Goal: Transaction & Acquisition: Book appointment/travel/reservation

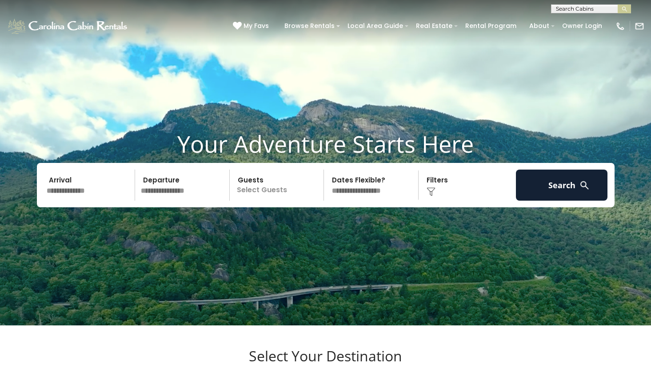
click at [109, 201] on input "text" at bounding box center [90, 185] width 92 height 31
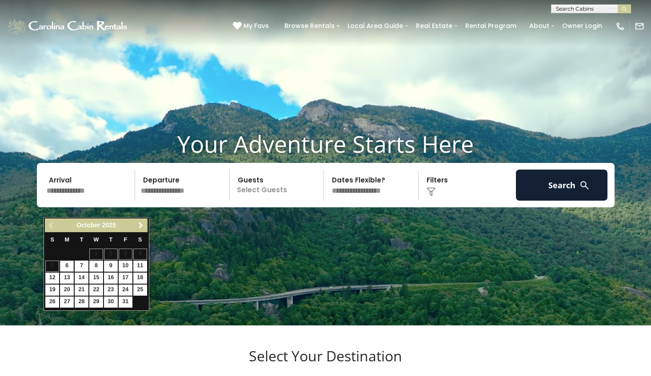
click at [140, 228] on span "Next" at bounding box center [140, 225] width 7 height 7
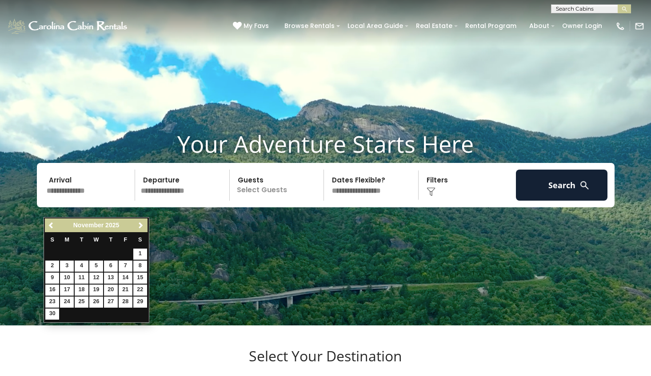
click at [140, 228] on span "Next" at bounding box center [140, 225] width 7 height 7
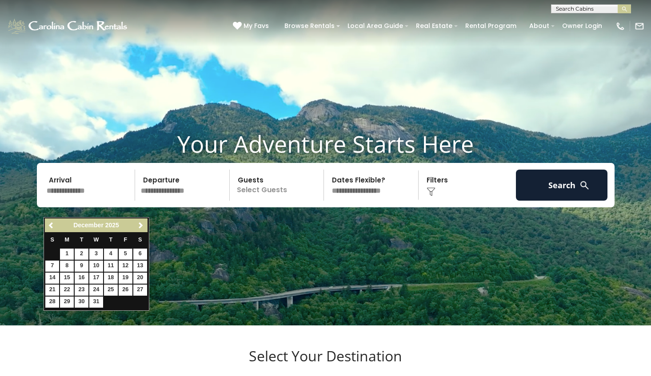
click at [125, 254] on link "5" at bounding box center [126, 254] width 14 height 11
type input "*******"
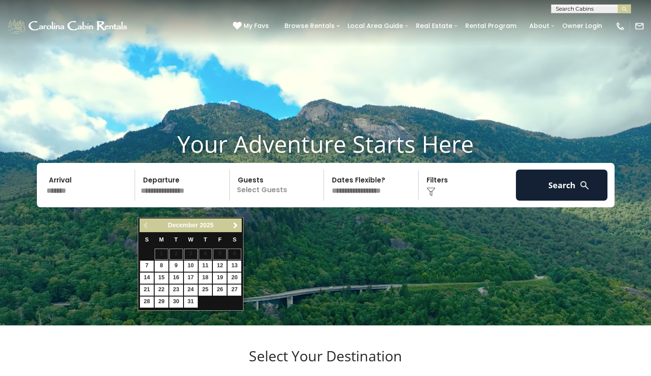
click at [147, 266] on link "7" at bounding box center [147, 266] width 14 height 11
type input "*******"
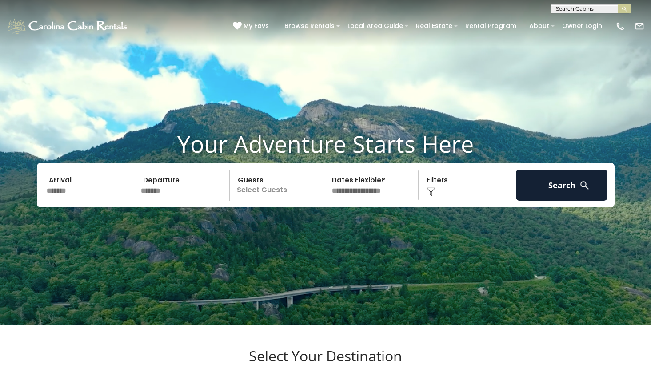
click at [254, 201] on p "Select Guests" at bounding box center [277, 185] width 91 height 31
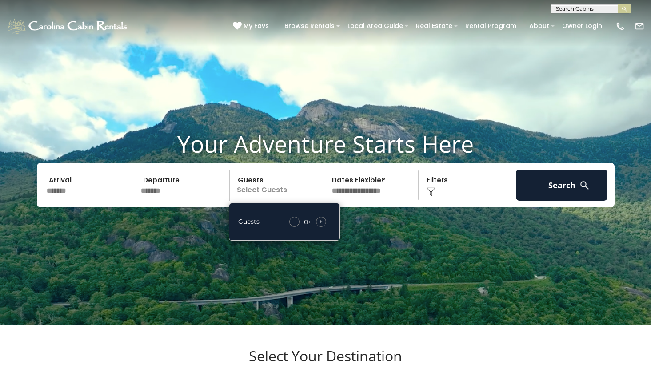
click at [318, 227] on div "+" at bounding box center [321, 222] width 10 height 10
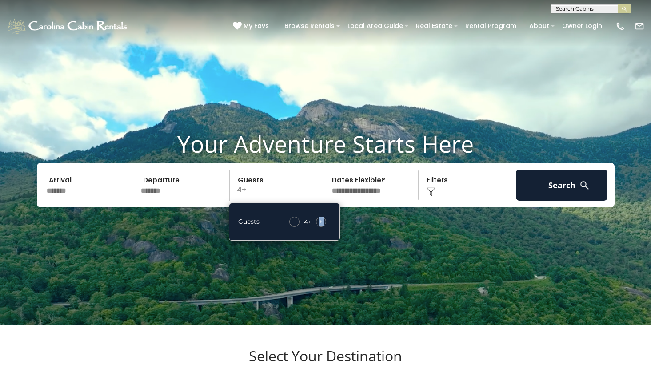
click at [318, 227] on div "+" at bounding box center [321, 222] width 10 height 10
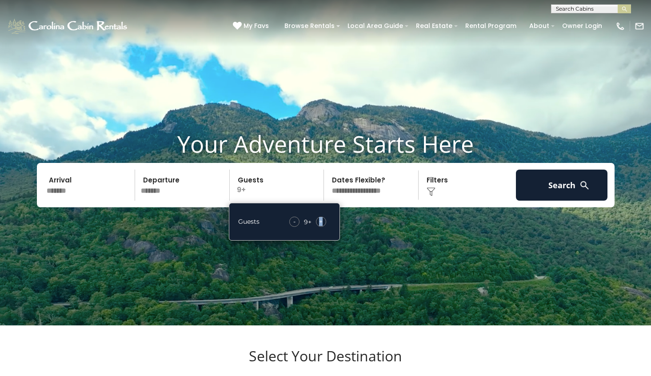
click at [318, 227] on div "+" at bounding box center [321, 222] width 10 height 10
click at [441, 201] on div "Click to Choose" at bounding box center [467, 185] width 92 height 31
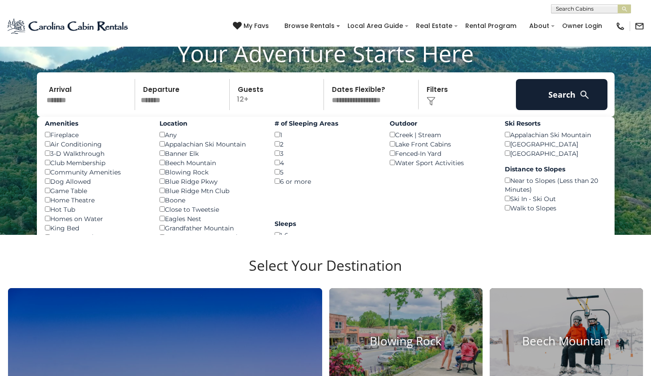
scroll to position [91, 0]
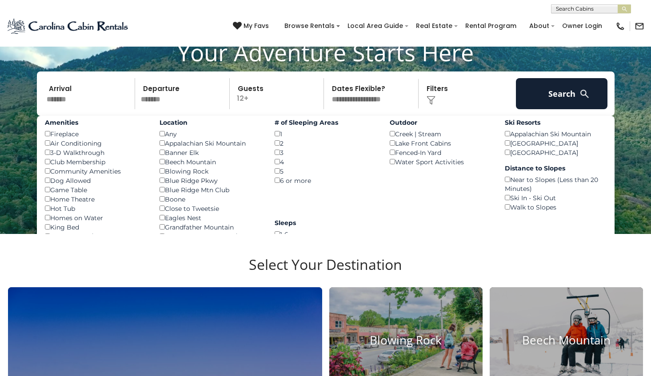
click at [64, 213] on div "Hot Tub ()" at bounding box center [96, 208] width 102 height 9
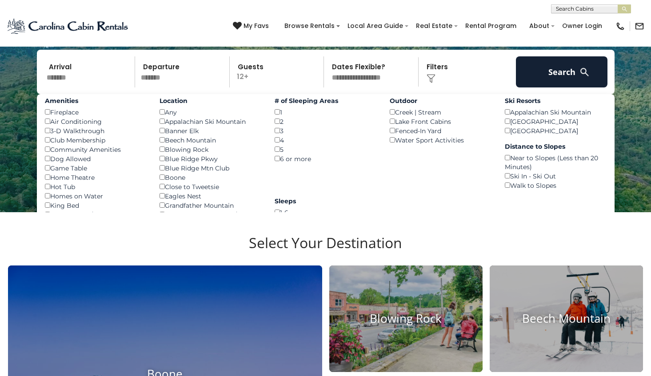
scroll to position [118, 0]
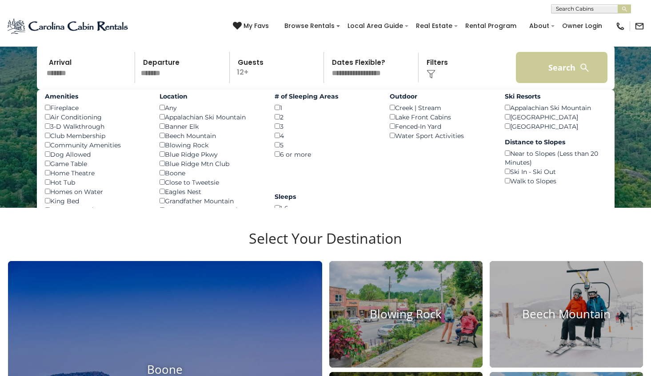
click at [563, 80] on button "Search" at bounding box center [562, 67] width 92 height 31
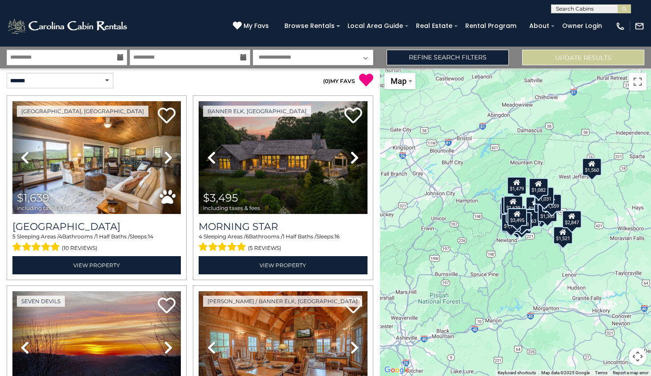
click at [509, 253] on div "$1,639 $3,495 $1,449 $1,674 $1,505 $2,467 $1,848 $1,834 $2,092 $2,173 $1,743 $1…" at bounding box center [515, 222] width 271 height 308
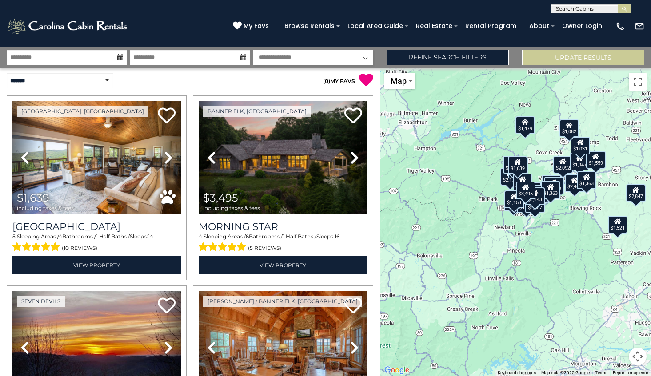
click at [548, 245] on div "$1,639 $3,495 $1,449 $1,674 $1,505 $2,467 $1,848 $1,834 $2,092 $2,173 $1,743 $1…" at bounding box center [515, 222] width 271 height 308
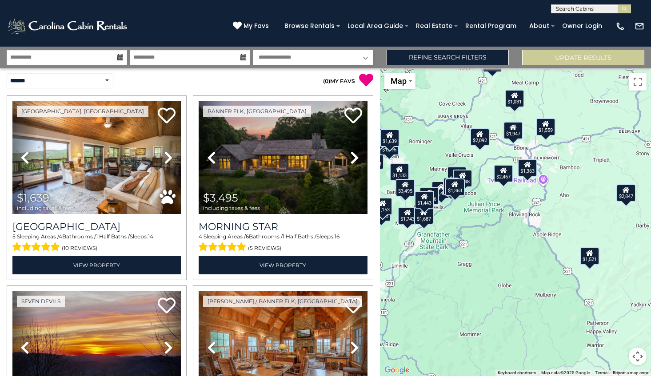
drag, startPoint x: 590, startPoint y: 221, endPoint x: 491, endPoint y: 264, distance: 107.8
click at [491, 264] on div "$1,639 $3,495 $1,449 $1,674 $1,505 $2,467 $1,848 $1,834 $2,092 $2,173 $1,743 $1…" at bounding box center [515, 222] width 271 height 308
click at [514, 225] on div "$1,639 $3,495 $1,449 $1,674 $1,505 $2,467 $1,848 $1,834 $2,092 $2,173 $1,743 $1…" at bounding box center [515, 222] width 271 height 308
click at [529, 167] on icon at bounding box center [527, 165] width 7 height 6
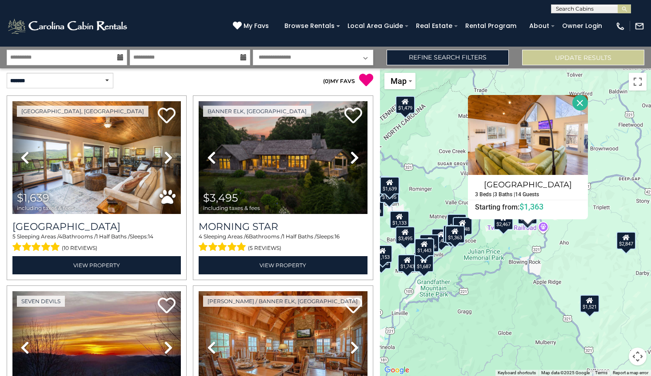
click at [506, 224] on div "$2,467" at bounding box center [503, 221] width 20 height 18
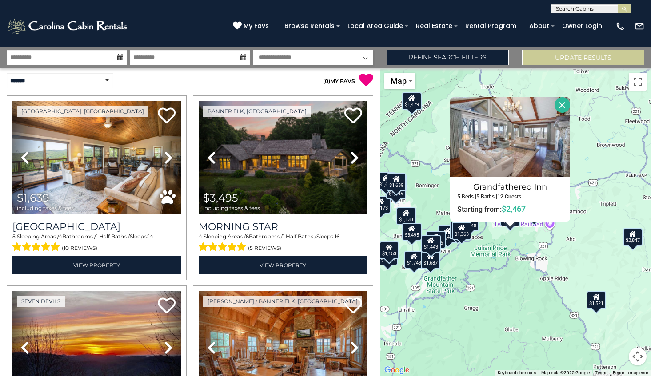
drag, startPoint x: 496, startPoint y: 269, endPoint x: 507, endPoint y: 264, distance: 12.1
click at [507, 264] on div "$1,639 $3,495 $1,449 $1,674 $1,505 $2,467 $1,848 $1,834 $2,092 $2,173 $1,743 $1…" at bounding box center [515, 222] width 271 height 308
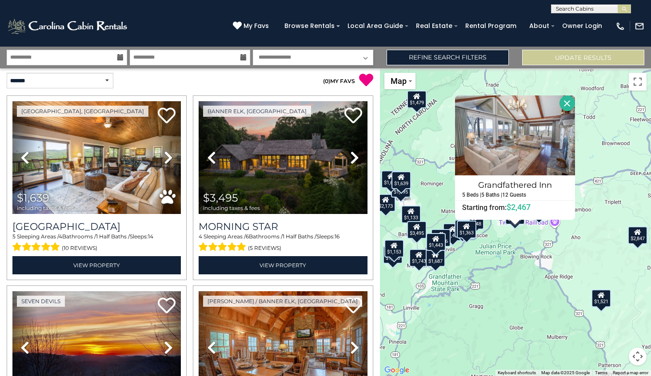
click at [509, 289] on div "$1,639 $3,495 $1,449 $1,674 $1,505 $2,467 $1,848 $1,834 $2,092 $2,173 $1,743 $1…" at bounding box center [515, 222] width 271 height 308
click at [575, 102] on button "Close" at bounding box center [567, 103] width 16 height 16
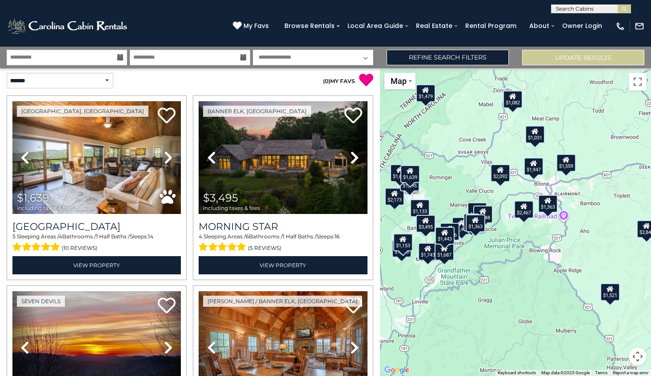
drag, startPoint x: 522, startPoint y: 237, endPoint x: 532, endPoint y: 230, distance: 11.2
click at [532, 230] on div "$1,639 $3,495 $1,449 $1,674 $1,505 $2,467 $1,848 $1,834 $2,092 $2,173 $1,743 $1…" at bounding box center [515, 222] width 271 height 308
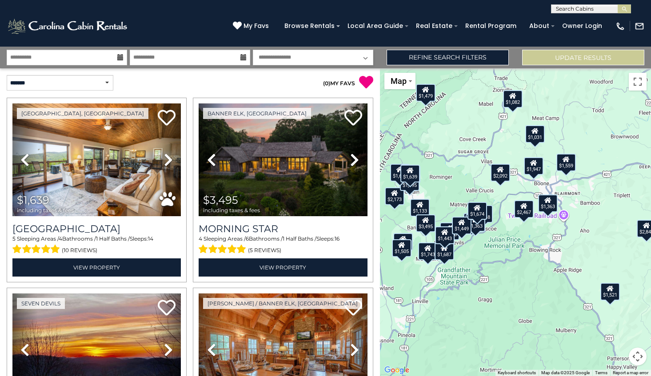
click at [531, 259] on div "$1,639 $3,495 $1,449 $1,674 $1,505 $2,467 $1,848 $1,834 $2,092 $2,173 $1,743 $1…" at bounding box center [515, 222] width 271 height 308
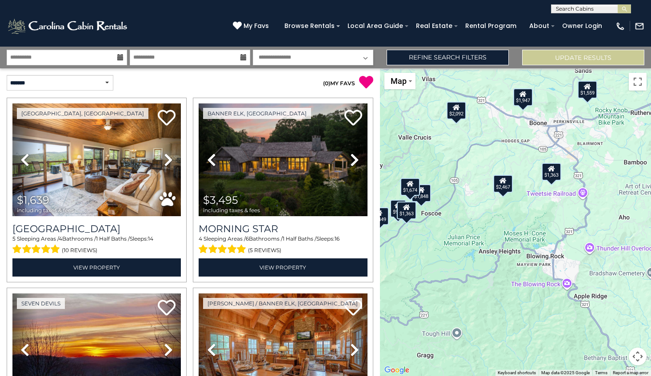
drag, startPoint x: 540, startPoint y: 226, endPoint x: 522, endPoint y: 246, distance: 27.4
click at [522, 246] on div "$1,639 $3,495 $1,449 $1,674 $1,505 $2,467 $1,848 $1,834 $2,092 $2,173 $1,743 $1…" at bounding box center [515, 222] width 271 height 308
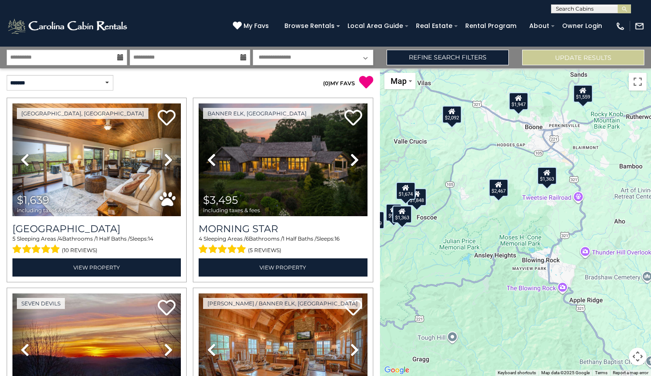
click at [523, 106] on div "$1,947" at bounding box center [519, 101] width 20 height 18
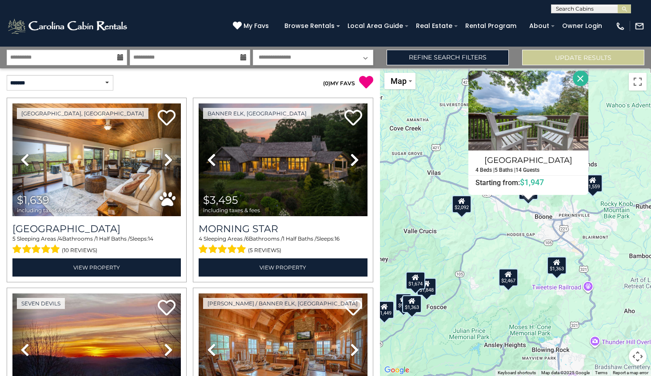
drag, startPoint x: 491, startPoint y: 238, endPoint x: 501, endPoint y: 212, distance: 27.7
click at [501, 212] on div "$1,639 $3,495 $1,449 $1,674 $1,505 $2,467 $1,848 $1,834 $2,092 $2,173 $1,743 $1…" at bounding box center [515, 222] width 271 height 308
click at [415, 54] on link "Refine Search Filters" at bounding box center [447, 58] width 122 height 16
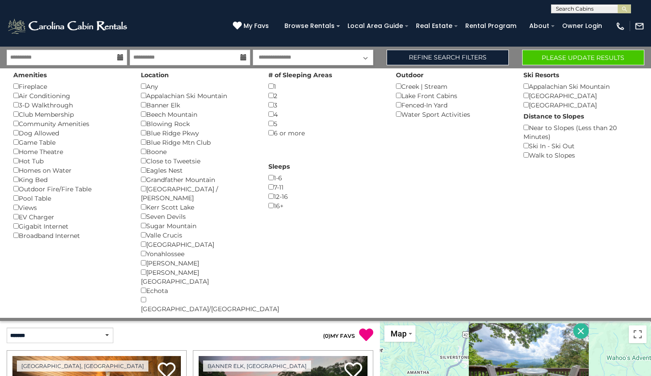
click at [604, 57] on button "Please Update Results" at bounding box center [583, 58] width 122 height 16
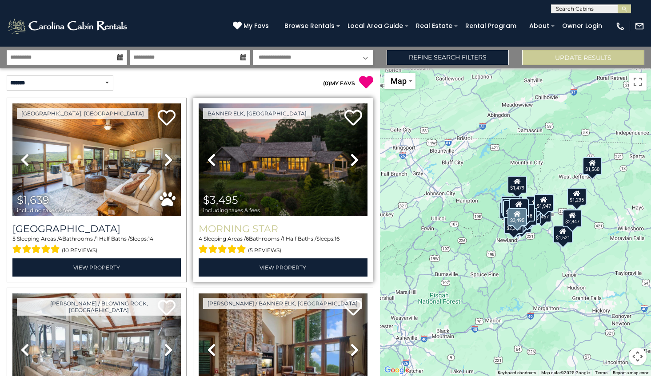
scroll to position [5, 0]
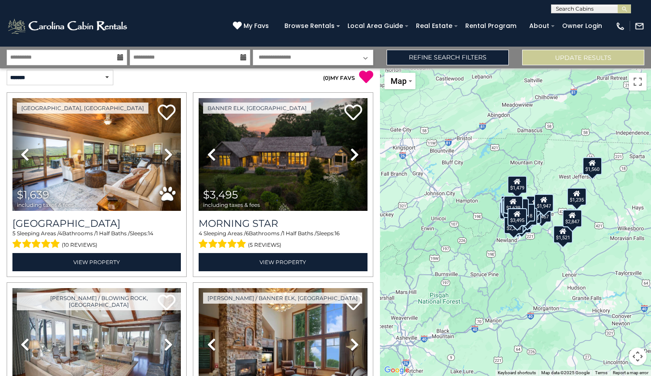
click at [489, 263] on div "$1,639 $3,495 $2,467 $1,848 $1,834 $2,092 $2,173 $1,743 $1,687 $1,521 $1,556 $1…" at bounding box center [515, 222] width 271 height 308
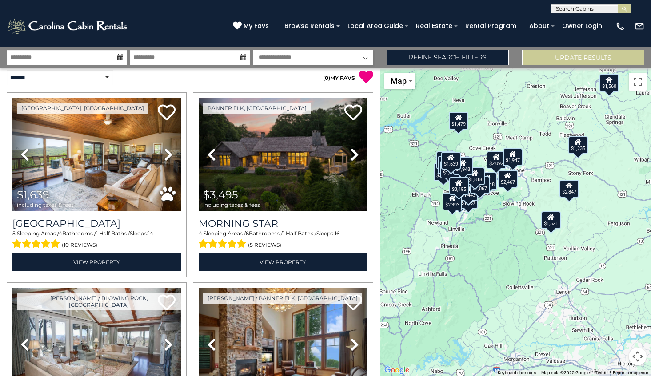
drag, startPoint x: 605, startPoint y: 270, endPoint x: 513, endPoint y: 277, distance: 92.6
click at [513, 277] on div "$1,639 $3,495 $2,467 $1,848 $1,834 $2,092 $2,173 $1,743 $1,687 $1,521 $1,556 $1…" at bounding box center [515, 222] width 271 height 308
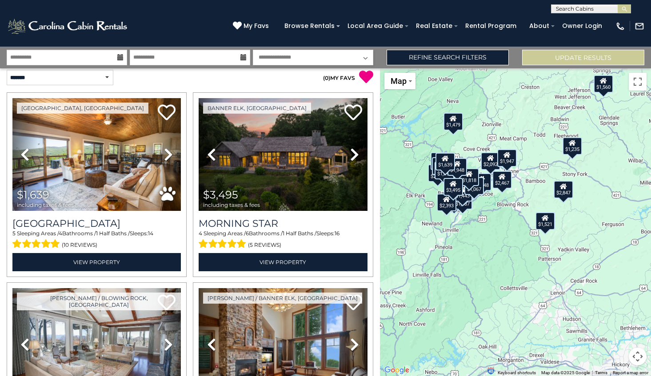
click at [504, 218] on div "$1,639 $3,495 $2,467 $1,848 $1,834 $2,092 $2,173 $1,743 $1,687 $1,521 $1,556 $1…" at bounding box center [515, 222] width 271 height 308
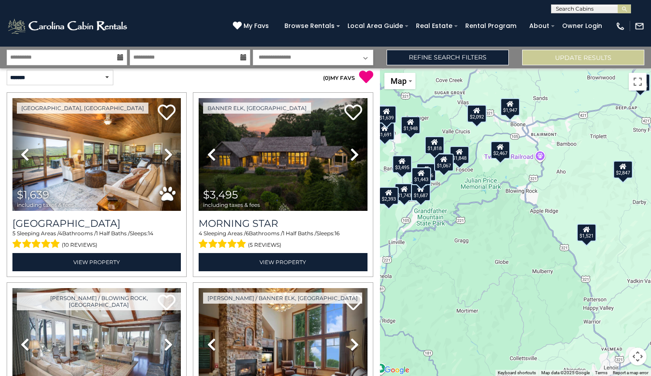
click at [504, 187] on div "$1,639 $3,495 $2,467 $1,848 $1,834 $2,092 $2,173 $1,743 $1,687 $1,521 $1,556 $1…" at bounding box center [515, 222] width 271 height 308
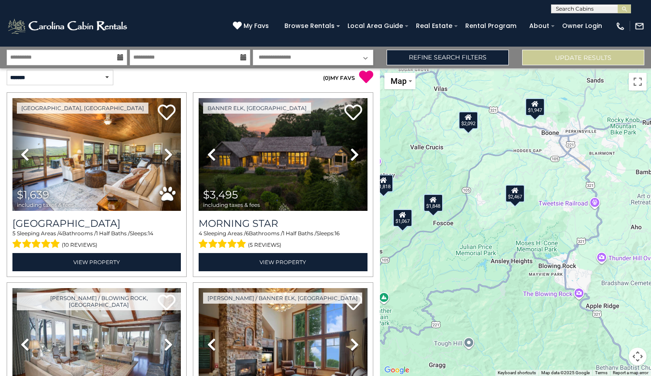
drag, startPoint x: 504, startPoint y: 187, endPoint x: 522, endPoint y: 258, distance: 73.9
click at [522, 258] on div "$1,639 $3,495 $2,467 $1,848 $1,834 $2,092 $2,173 $1,743 $1,687 $1,521 $1,556 $1…" at bounding box center [515, 222] width 271 height 308
click at [434, 201] on icon at bounding box center [432, 198] width 7 height 6
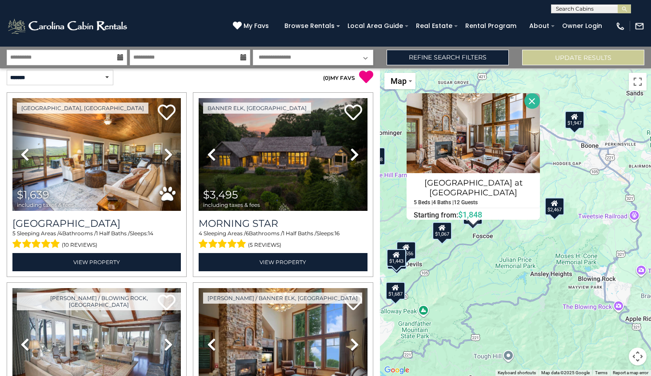
click at [442, 225] on icon at bounding box center [441, 228] width 7 height 6
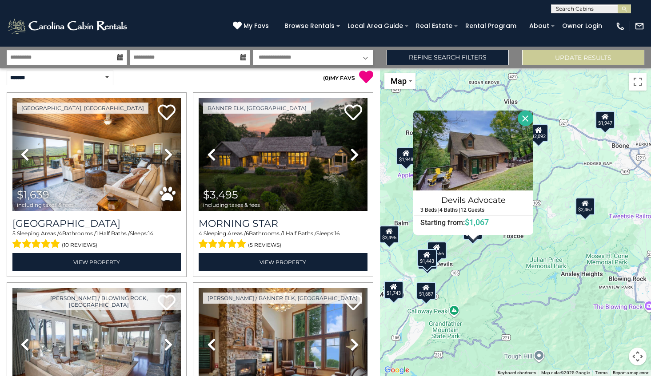
click at [501, 299] on div "$1,639 $3,495 $2,467 $1,848 $1,834 $2,092 $2,173 $1,743 $1,687 $1,521 $1,556 $1…" at bounding box center [515, 222] width 271 height 308
click at [501, 298] on div "$1,639 $3,495 $2,467 $1,848 $1,834 $2,092 $2,173 $1,743 $1,687 $1,521 $1,556 $1…" at bounding box center [515, 222] width 271 height 308
click at [533, 121] on button "Close" at bounding box center [525, 119] width 16 height 16
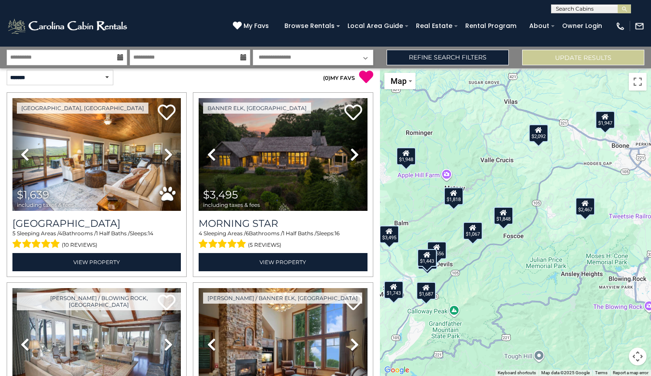
click at [505, 215] on icon at bounding box center [503, 212] width 7 height 6
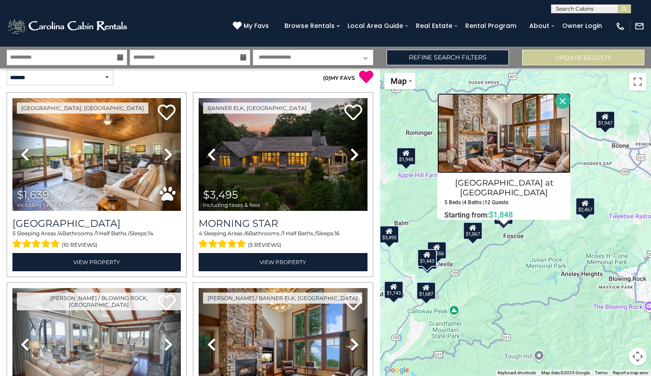
click at [507, 135] on img at bounding box center [503, 133] width 133 height 80
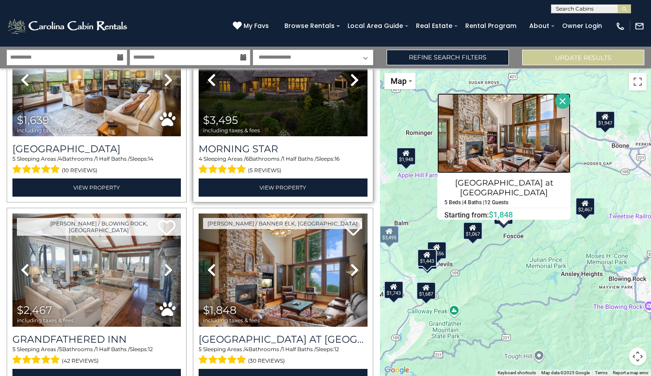
scroll to position [83, 0]
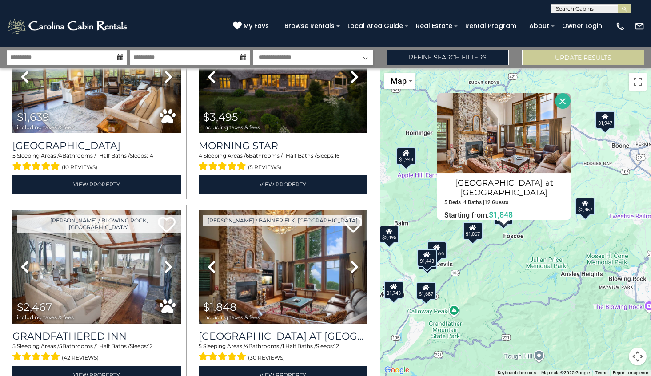
click at [476, 185] on h4 "[GEOGRAPHIC_DATA] at [GEOGRAPHIC_DATA]" at bounding box center [503, 188] width 132 height 24
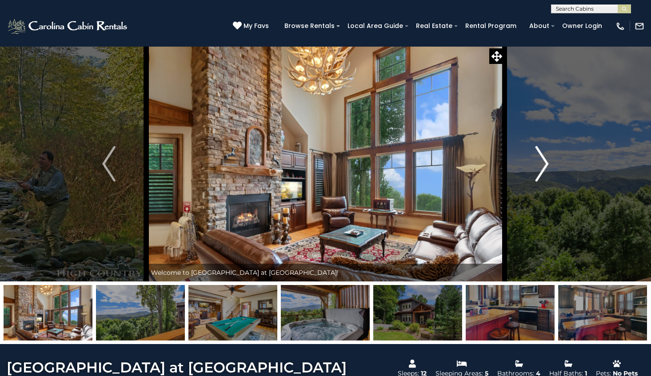
click at [540, 176] on img "Next" at bounding box center [541, 164] width 13 height 36
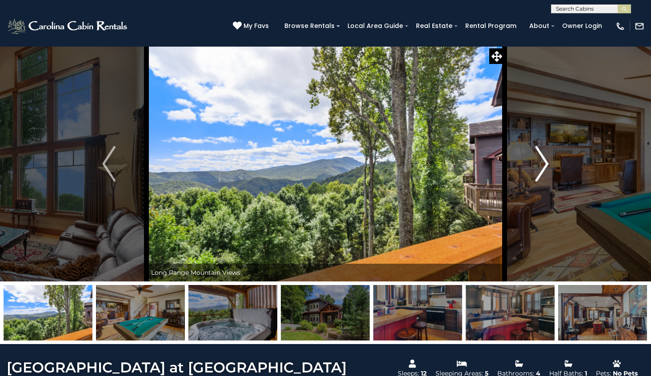
click at [540, 176] on img "Next" at bounding box center [541, 164] width 13 height 36
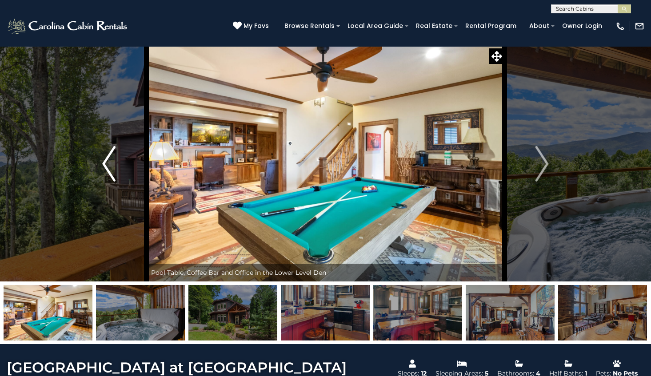
click at [103, 163] on img "Previous" at bounding box center [108, 164] width 13 height 36
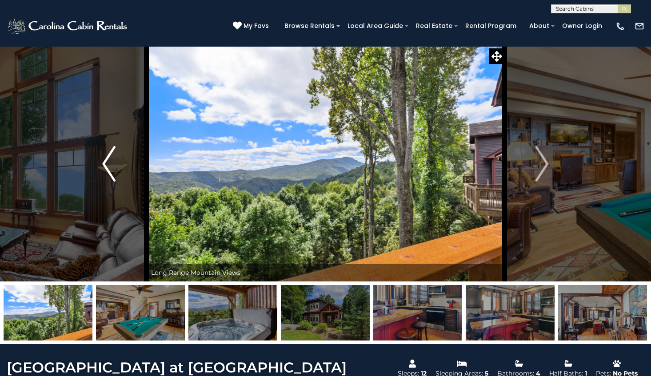
click at [103, 163] on img "Previous" at bounding box center [108, 164] width 13 height 36
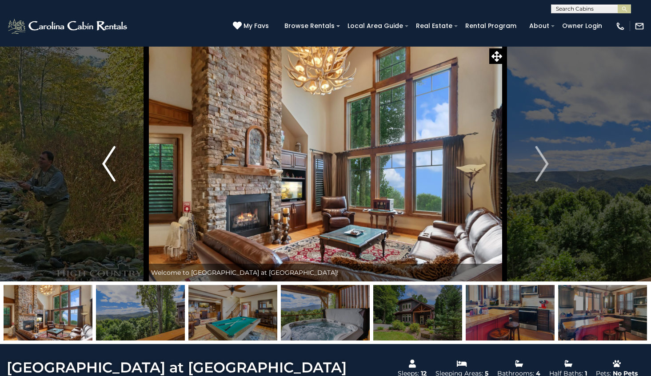
click at [103, 163] on img "Previous" at bounding box center [108, 164] width 13 height 36
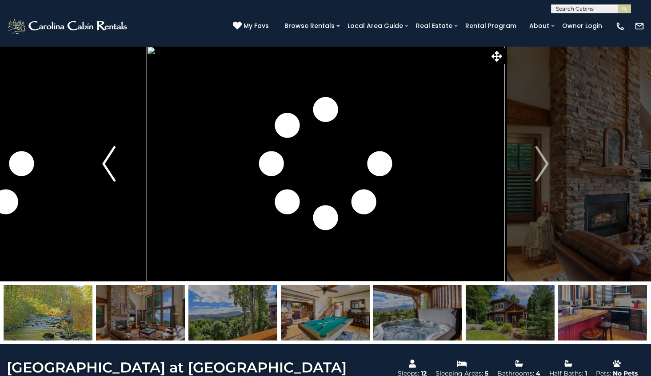
click at [103, 163] on img "Previous" at bounding box center [108, 164] width 13 height 36
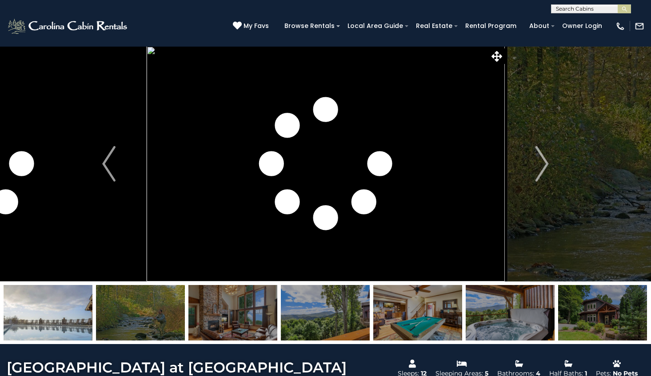
click at [438, 306] on img at bounding box center [417, 313] width 89 height 56
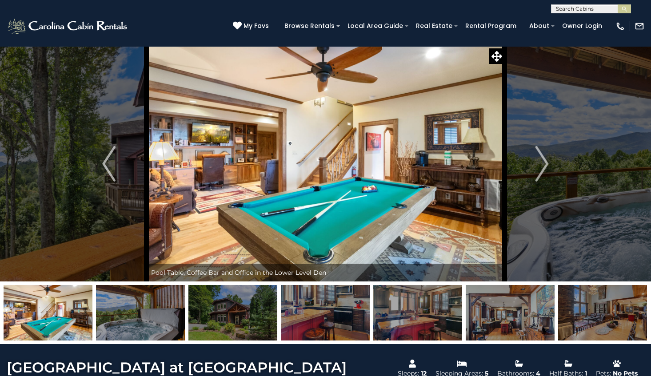
click at [501, 311] on img at bounding box center [509, 313] width 89 height 56
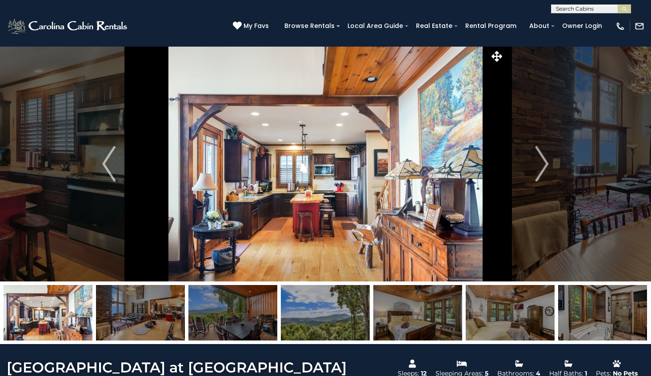
click at [501, 311] on img at bounding box center [509, 313] width 89 height 56
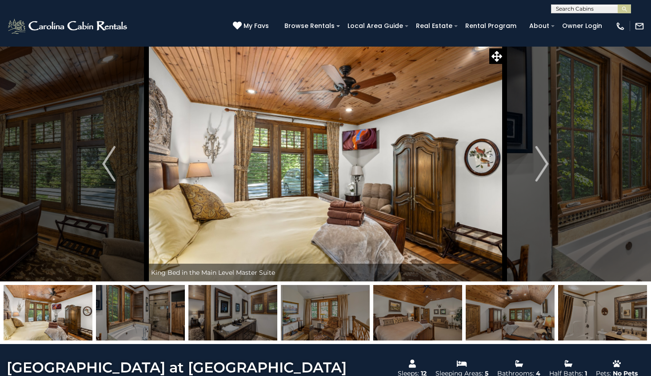
click at [501, 311] on img at bounding box center [509, 313] width 89 height 56
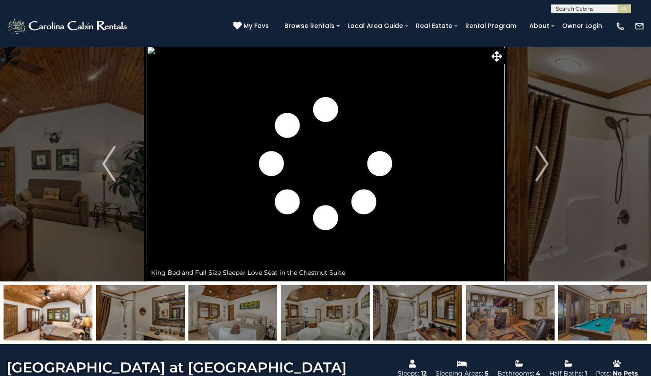
click at [501, 311] on img at bounding box center [509, 313] width 89 height 56
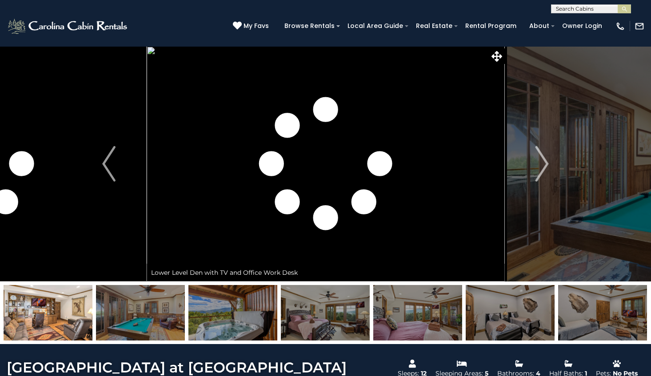
click at [173, 314] on img at bounding box center [140, 313] width 89 height 56
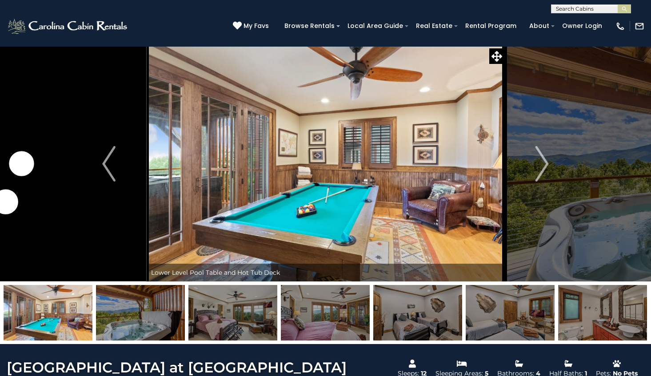
click at [175, 318] on img at bounding box center [140, 313] width 89 height 56
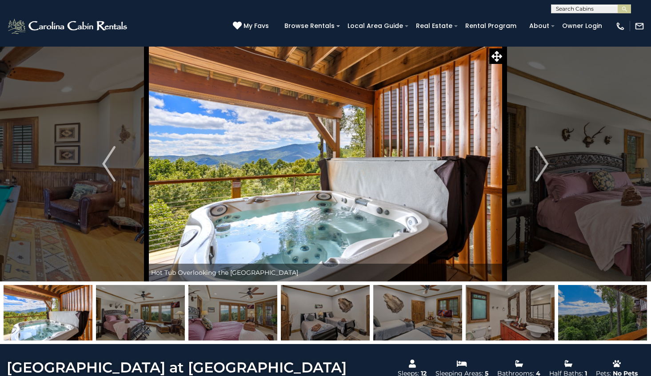
click at [199, 319] on img at bounding box center [232, 313] width 89 height 56
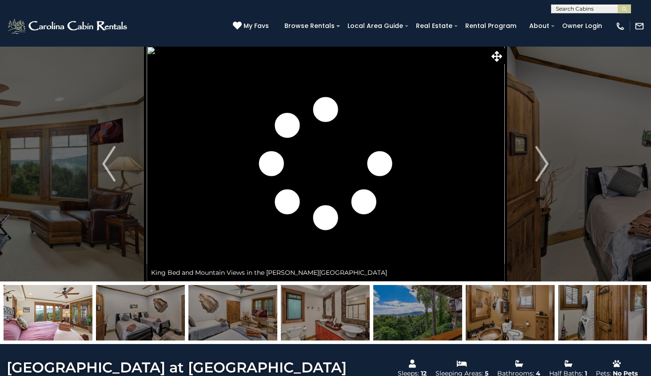
click at [235, 317] on img at bounding box center [232, 313] width 89 height 56
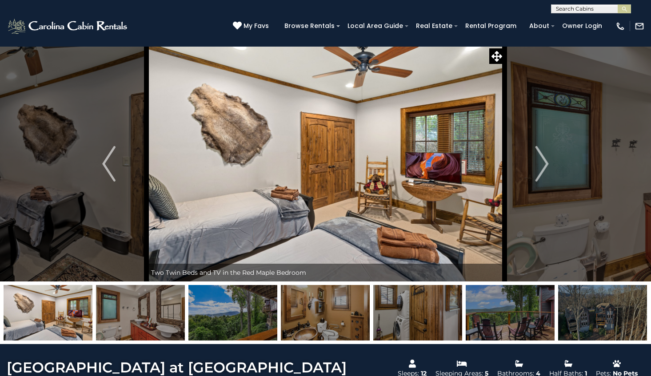
click at [213, 314] on img at bounding box center [232, 313] width 89 height 56
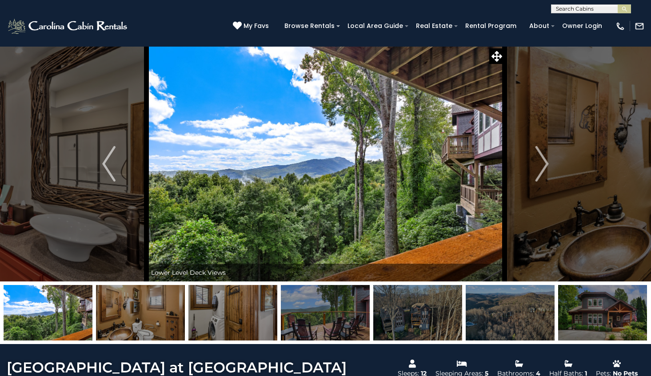
click at [317, 314] on img at bounding box center [325, 313] width 89 height 56
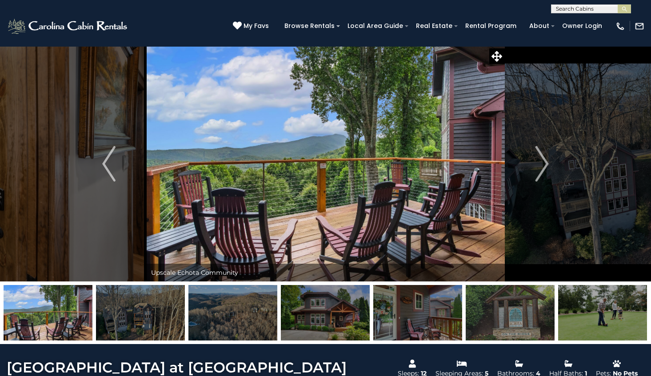
click at [352, 319] on img at bounding box center [325, 313] width 89 height 56
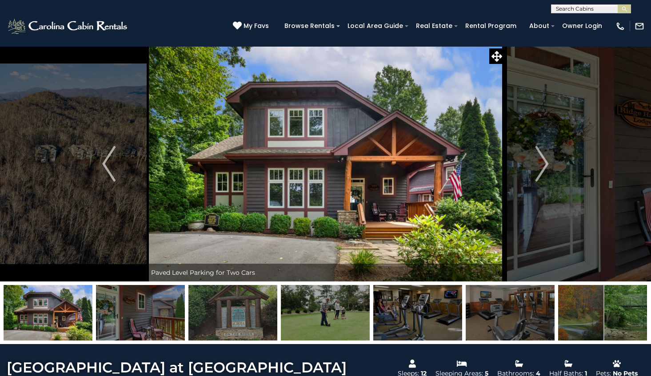
click at [258, 324] on img at bounding box center [232, 313] width 89 height 56
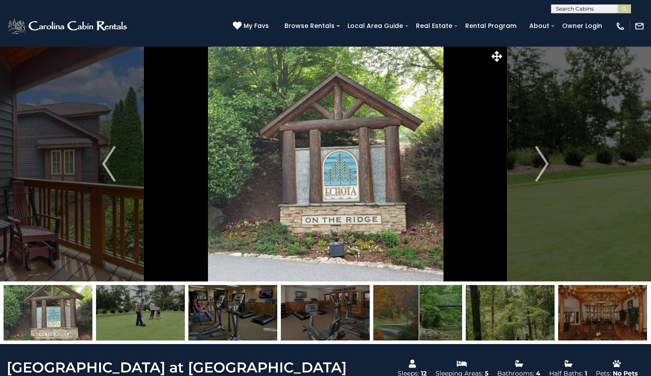
click at [258, 324] on img at bounding box center [232, 313] width 89 height 56
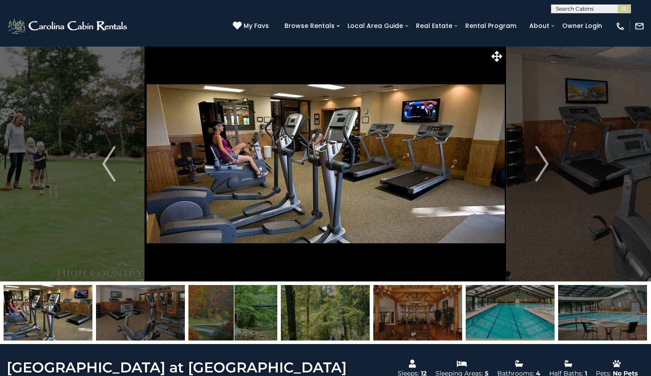
click at [258, 324] on img at bounding box center [232, 313] width 89 height 56
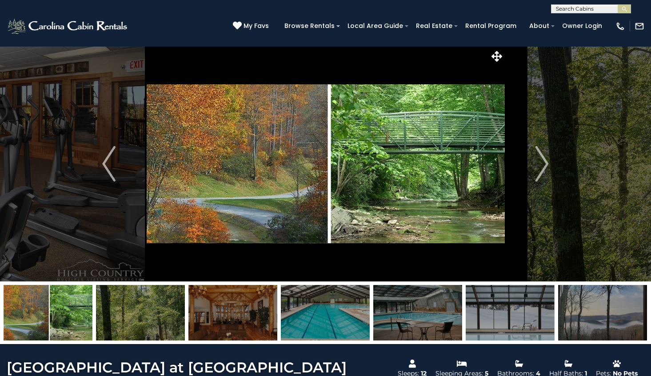
click at [306, 317] on img at bounding box center [325, 313] width 89 height 56
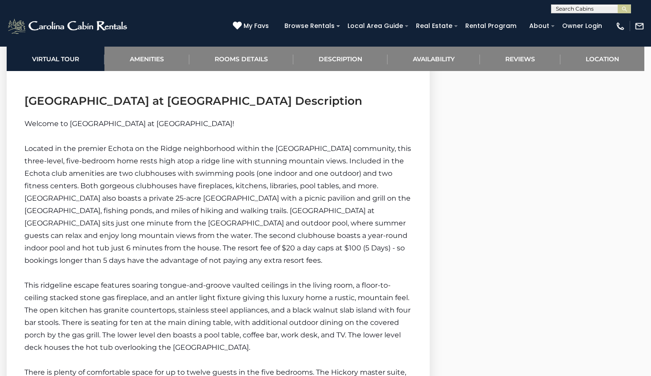
scroll to position [1255, 0]
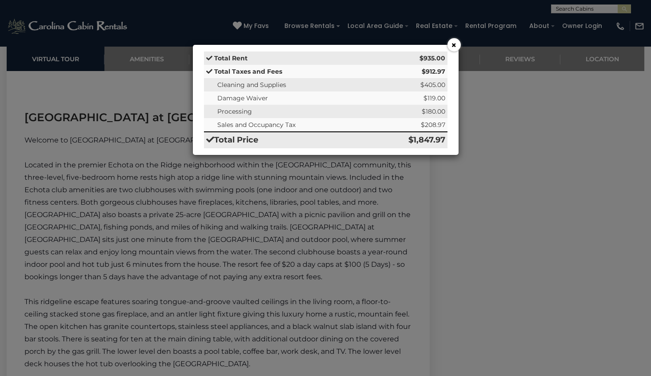
click at [454, 45] on button "×" at bounding box center [453, 44] width 13 height 13
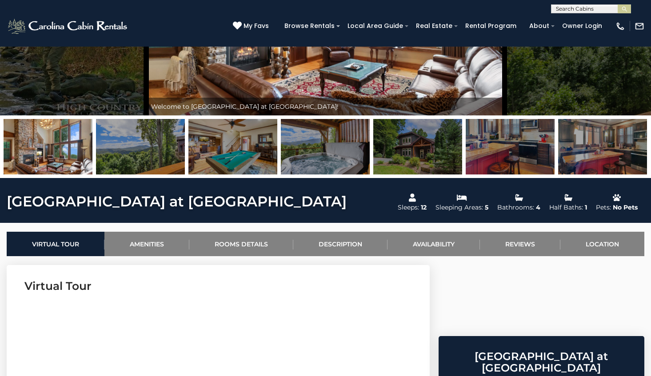
scroll to position [260, 0]
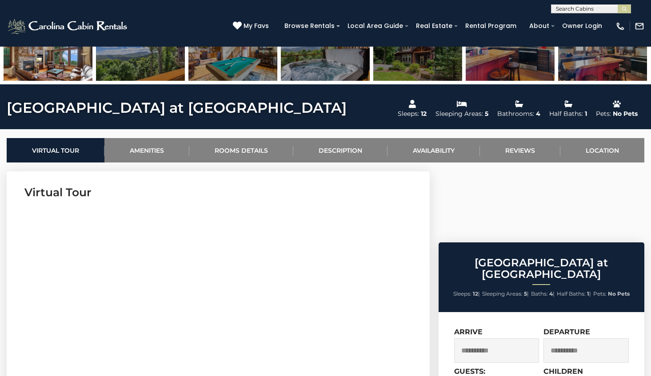
drag, startPoint x: 11, startPoint y: 107, endPoint x: 114, endPoint y: 102, distance: 103.2
drag, startPoint x: 206, startPoint y: 108, endPoint x: 88, endPoint y: 112, distance: 118.2
drag, startPoint x: 16, startPoint y: 106, endPoint x: 123, endPoint y: 105, distance: 107.5
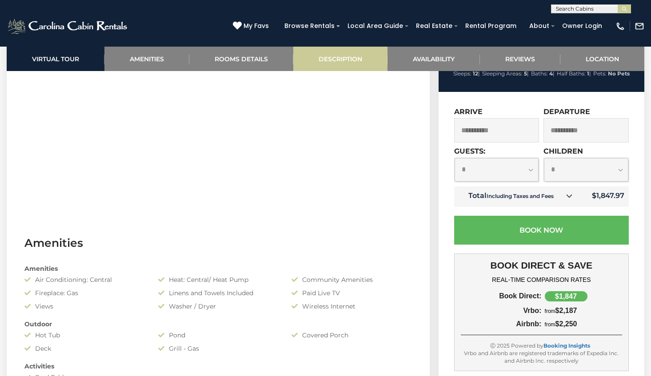
scroll to position [474, 0]
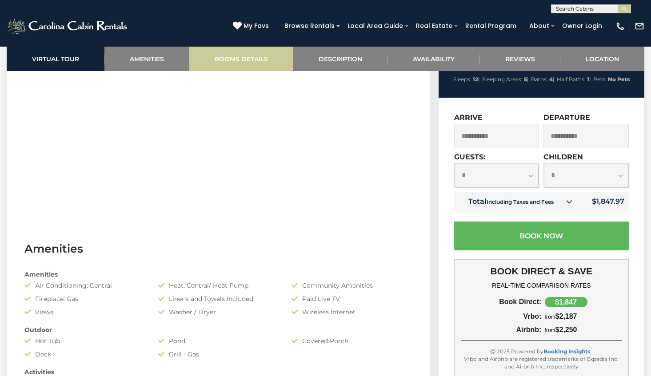
click at [237, 56] on link "Rooms Details" at bounding box center [241, 59] width 104 height 24
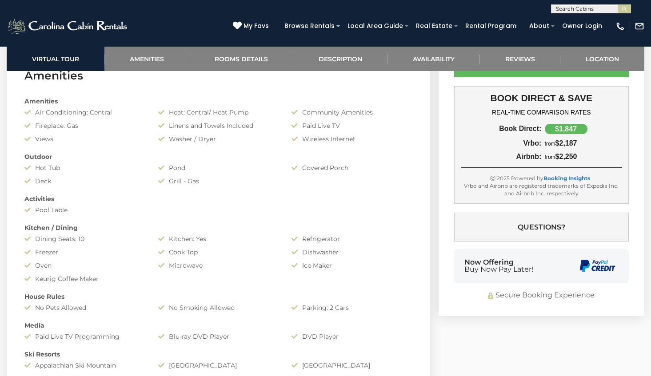
scroll to position [594, 0]
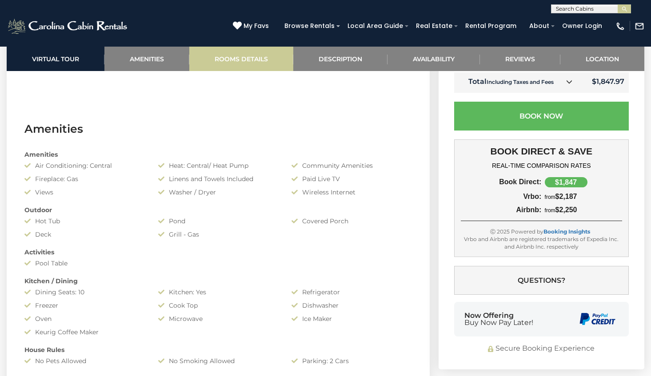
click at [249, 55] on link "Rooms Details" at bounding box center [241, 59] width 104 height 24
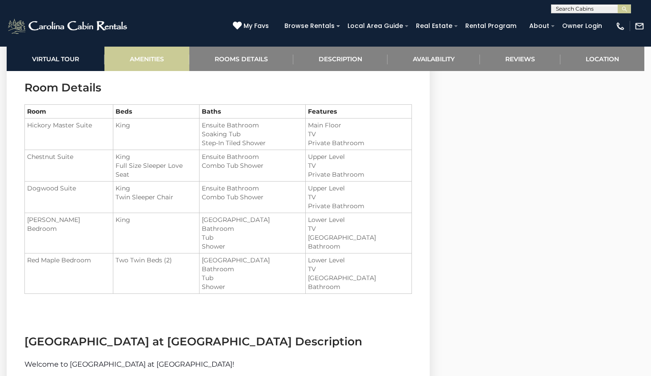
click at [159, 56] on link "Amenities" at bounding box center [146, 59] width 85 height 24
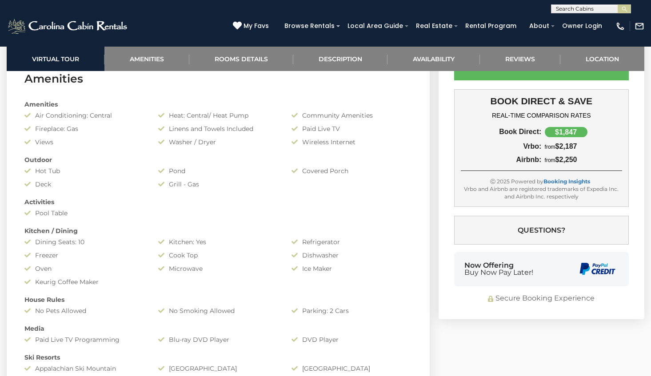
scroll to position [636, 0]
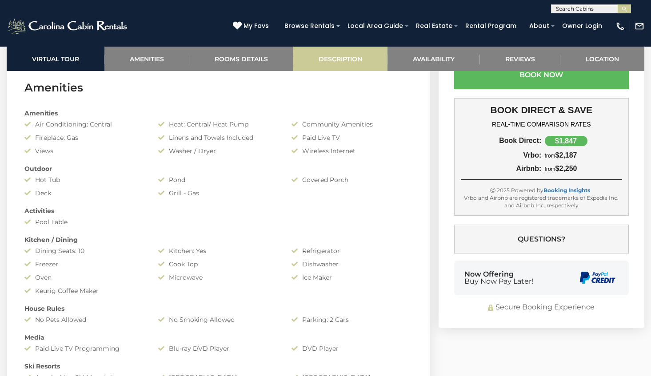
click at [351, 61] on link "Description" at bounding box center [340, 59] width 94 height 24
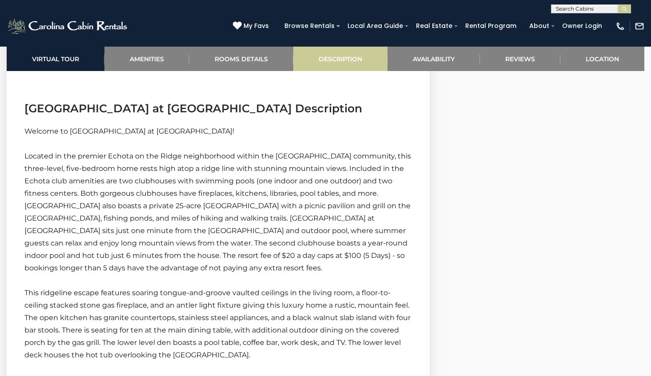
scroll to position [1267, 0]
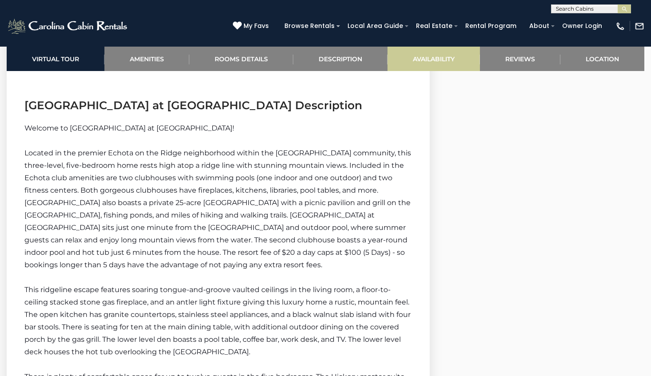
click at [446, 58] on link "Availability" at bounding box center [433, 59] width 92 height 24
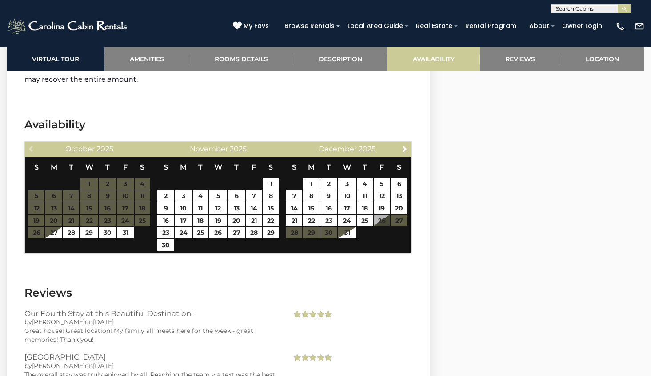
scroll to position [1932, 0]
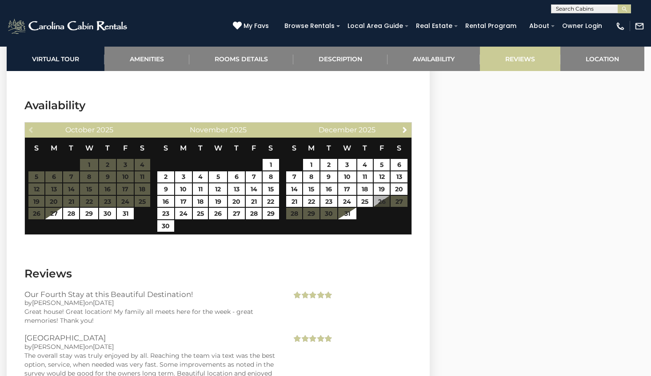
click at [520, 60] on link "Reviews" at bounding box center [520, 59] width 80 height 24
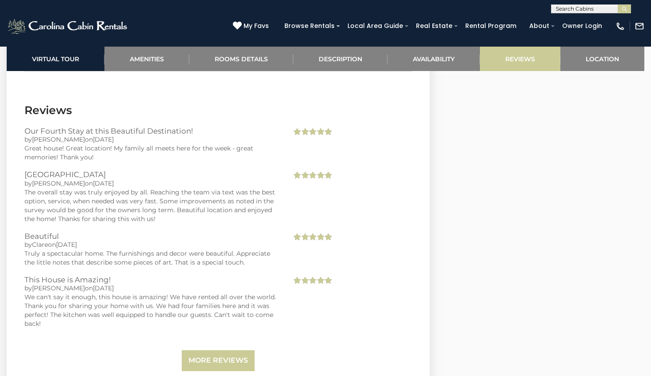
scroll to position [2100, 0]
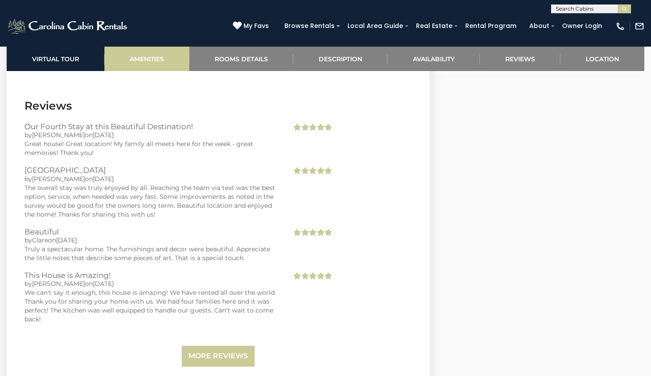
click at [162, 56] on link "Amenities" at bounding box center [146, 59] width 85 height 24
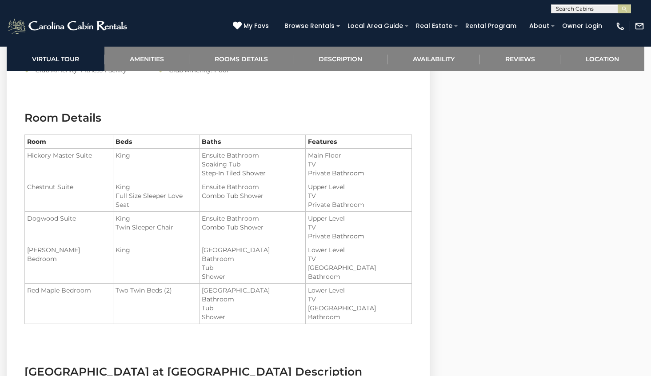
scroll to position [1030, 0]
